Goal: Feedback & Contribution: Contribute content

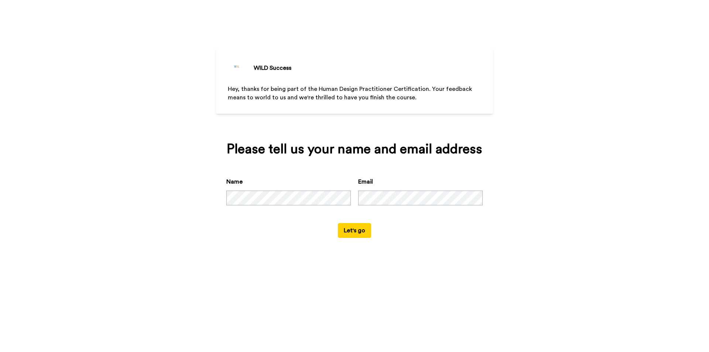
click at [362, 226] on button "Let's go" at bounding box center [354, 230] width 33 height 15
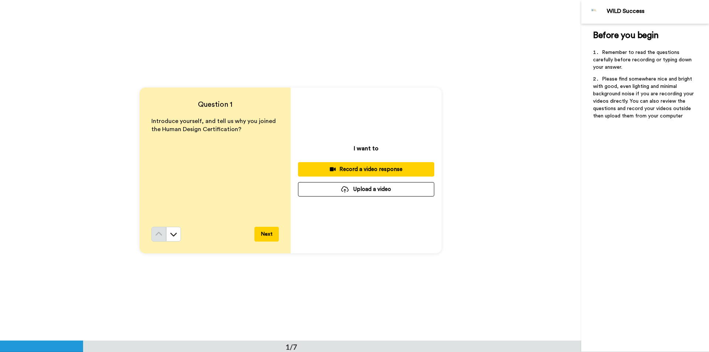
click at [372, 188] on button "Upload a video" at bounding box center [366, 189] width 136 height 14
click at [273, 233] on button "Next" at bounding box center [267, 234] width 24 height 15
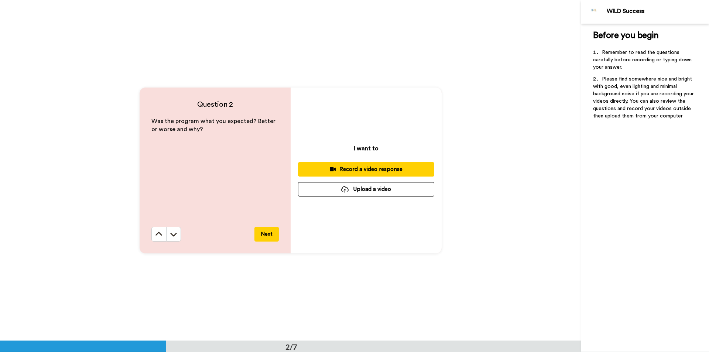
scroll to position [341, 0]
click at [158, 231] on icon at bounding box center [158, 233] width 7 height 7
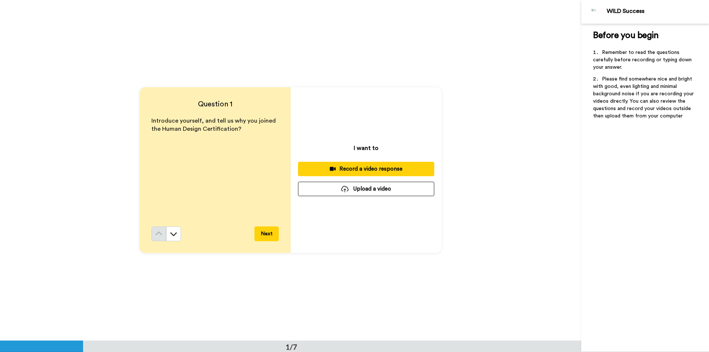
scroll to position [0, 0]
click at [170, 232] on icon at bounding box center [173, 234] width 7 height 7
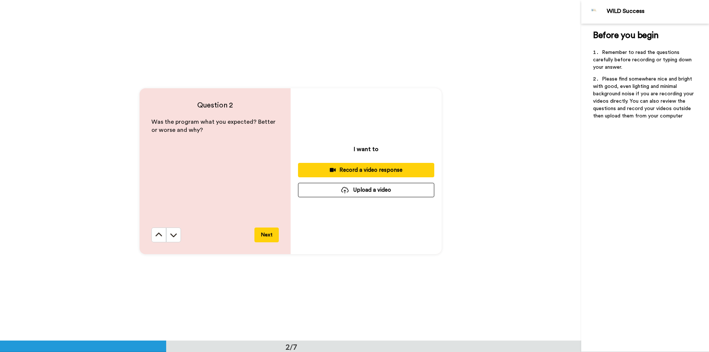
scroll to position [341, 0]
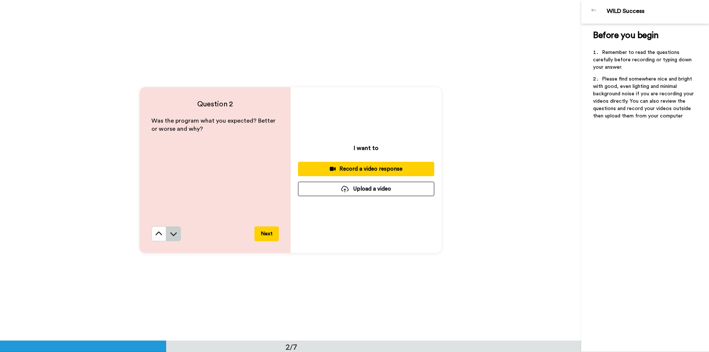
click at [172, 231] on icon at bounding box center [173, 233] width 7 height 7
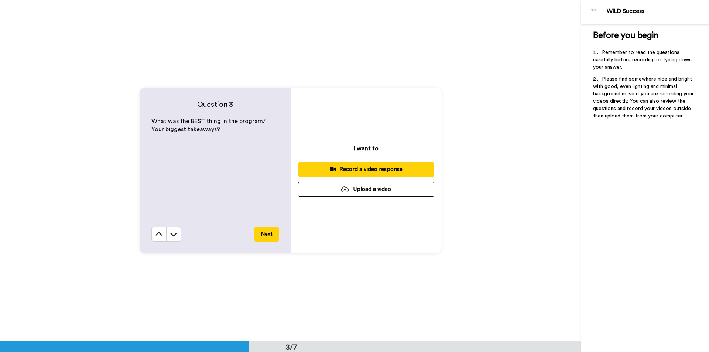
scroll to position [682, 0]
click at [174, 231] on icon at bounding box center [173, 233] width 7 height 7
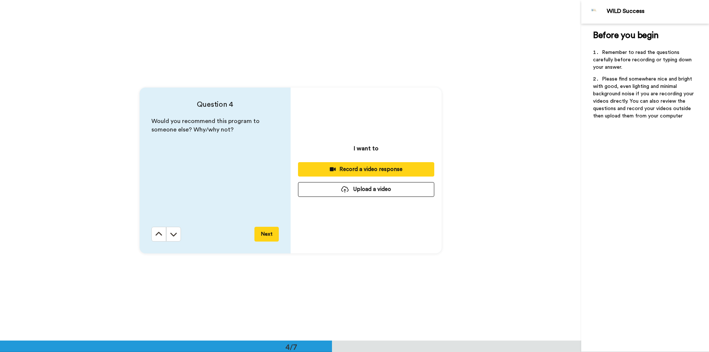
scroll to position [1022, 0]
click at [170, 234] on icon at bounding box center [173, 234] width 7 height 4
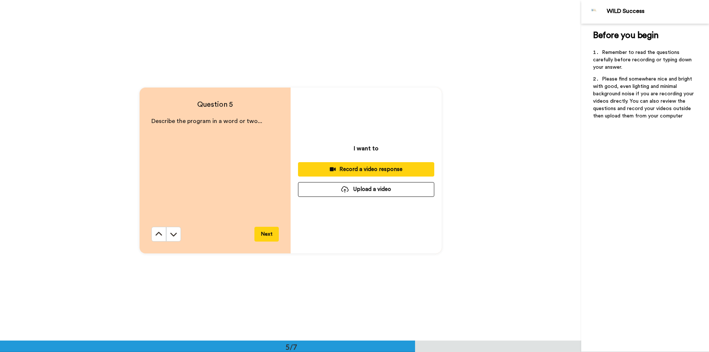
scroll to position [1363, 0]
click at [172, 238] on icon at bounding box center [173, 233] width 7 height 7
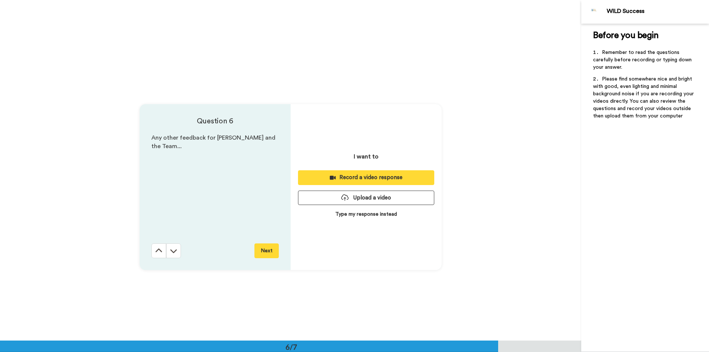
scroll to position [1703, 0]
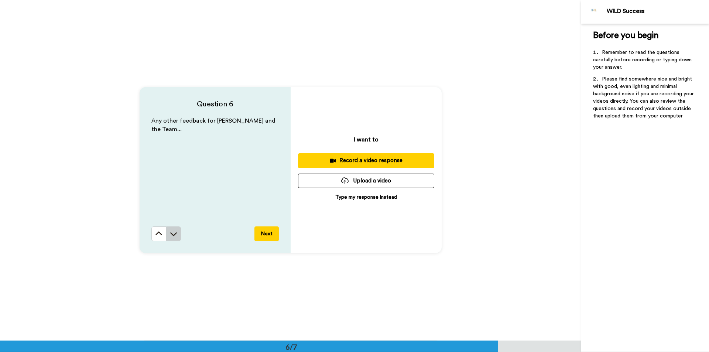
click at [172, 237] on icon at bounding box center [173, 233] width 7 height 7
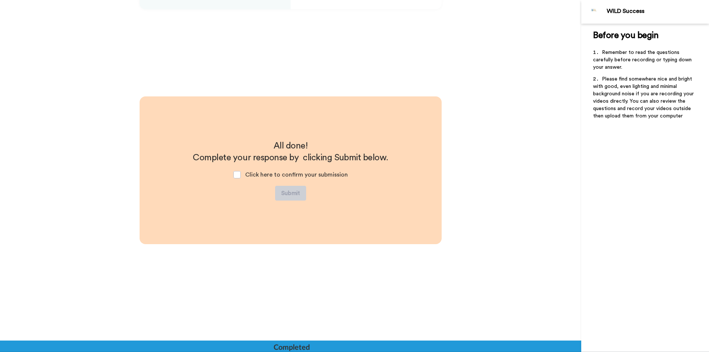
scroll to position [1948, 0]
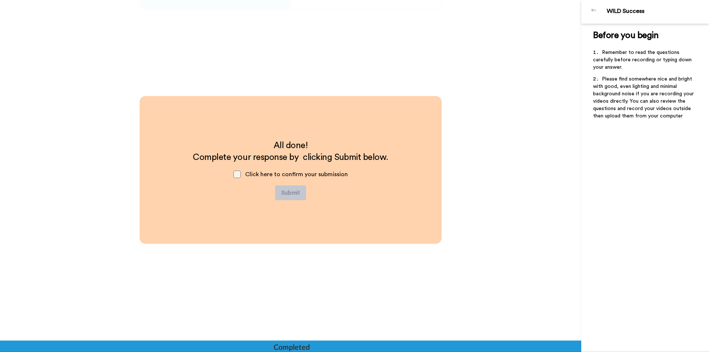
click at [238, 174] on span at bounding box center [236, 174] width 7 height 7
click at [235, 175] on span at bounding box center [236, 174] width 7 height 7
click at [275, 159] on span "Complete your response by clicking Submit below." at bounding box center [290, 157] width 195 height 9
click at [297, 165] on div "Click here to confirm your submission" at bounding box center [291, 174] width 126 height 22
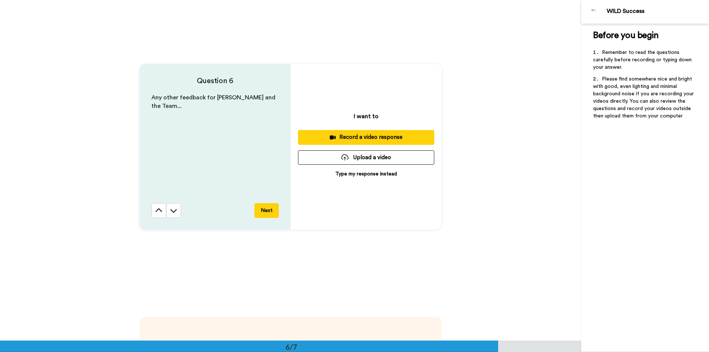
scroll to position [1726, 0]
click at [372, 151] on button "Upload a video" at bounding box center [366, 158] width 136 height 14
click at [358, 136] on div "Record a video response" at bounding box center [366, 138] width 124 height 8
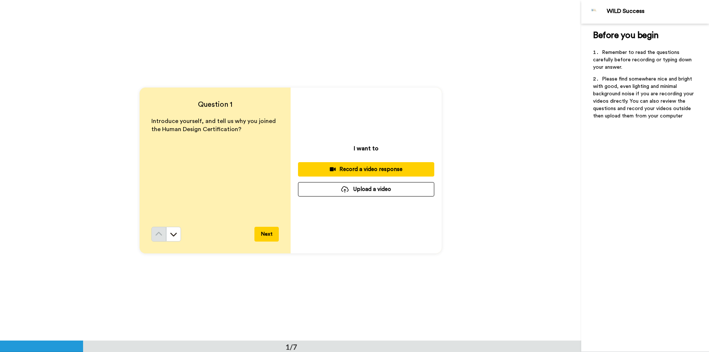
click at [368, 164] on button "Record a video response" at bounding box center [366, 169] width 136 height 14
click at [263, 231] on button "Next" at bounding box center [267, 234] width 24 height 15
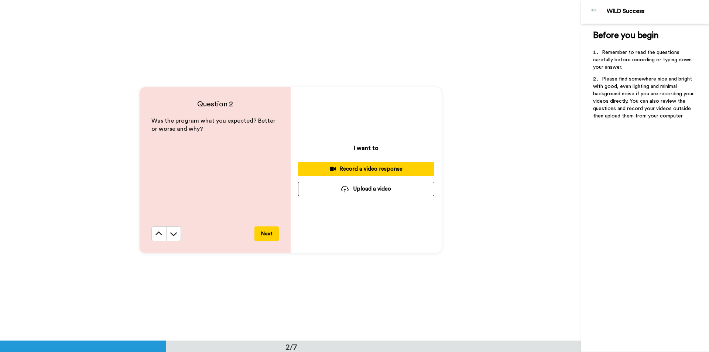
click at [268, 234] on button "Next" at bounding box center [267, 233] width 24 height 15
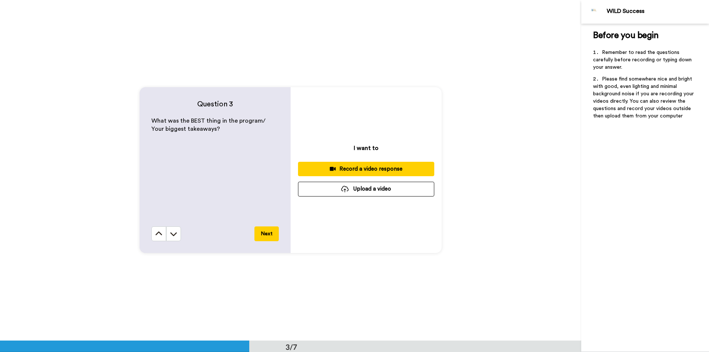
click at [267, 233] on button "Next" at bounding box center [267, 233] width 24 height 15
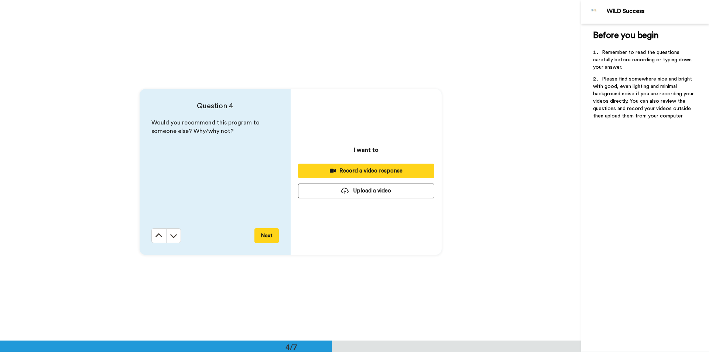
scroll to position [1022, 0]
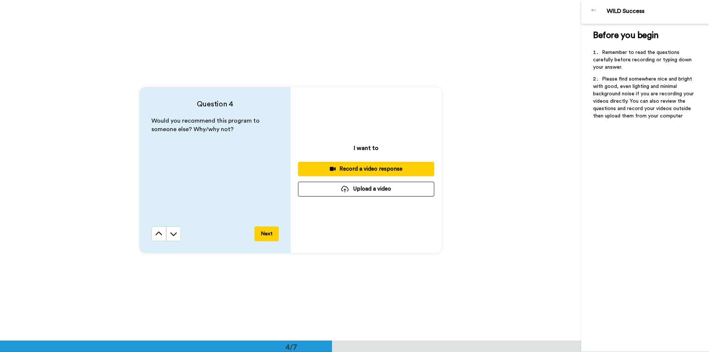
click at [266, 236] on button "Next" at bounding box center [267, 233] width 24 height 15
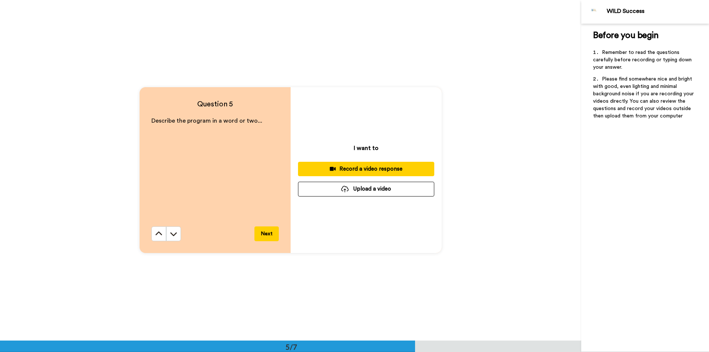
click at [266, 236] on button "Next" at bounding box center [267, 233] width 24 height 15
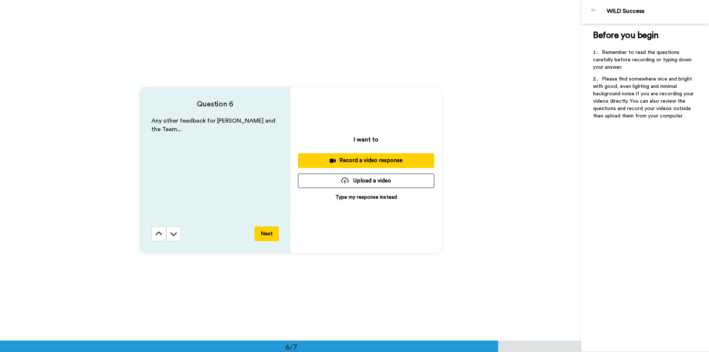
click at [266, 235] on button "Next" at bounding box center [267, 233] width 24 height 15
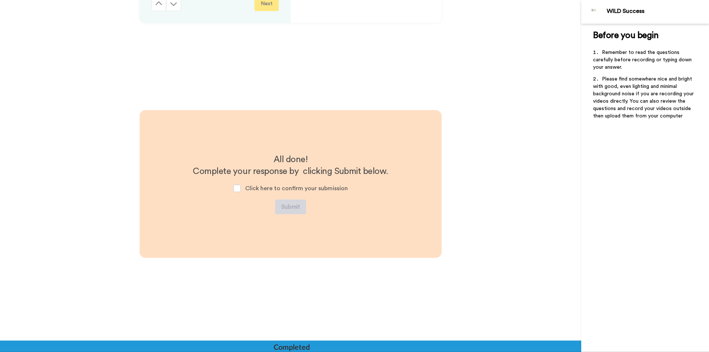
scroll to position [1948, 0]
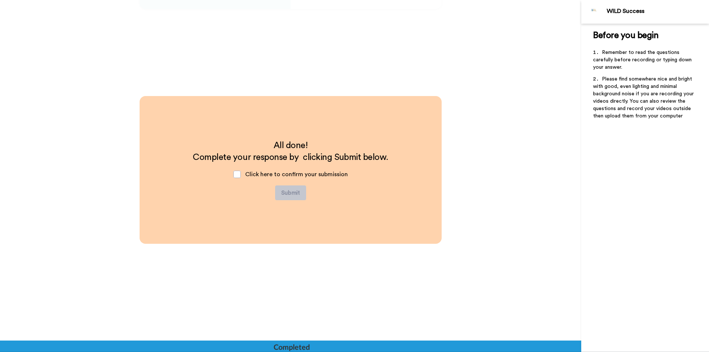
click at [232, 174] on div "Click here to confirm your submission" at bounding box center [291, 174] width 126 height 22
click at [239, 173] on span at bounding box center [236, 174] width 7 height 7
